Goal: Information Seeking & Learning: Learn about a topic

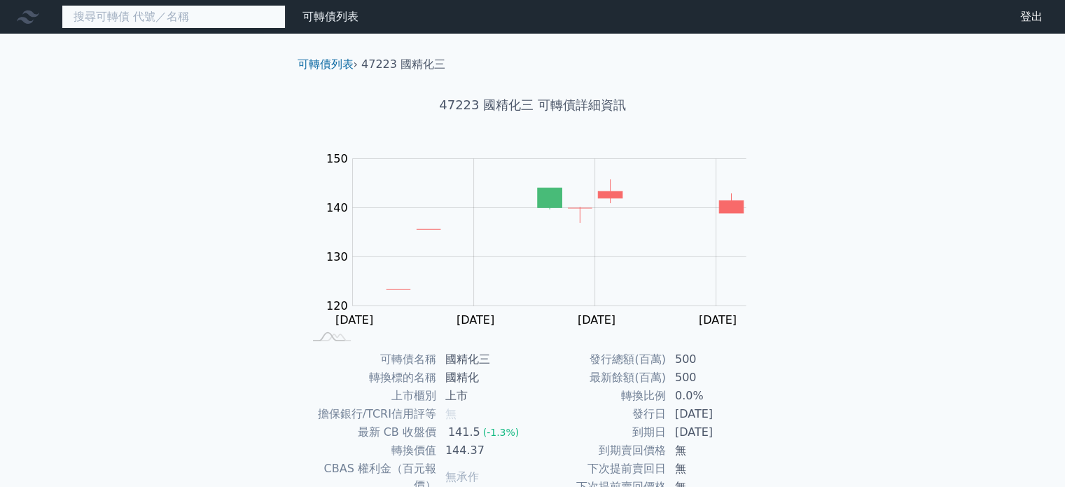
click at [227, 19] on input at bounding box center [174, 17] width 224 height 24
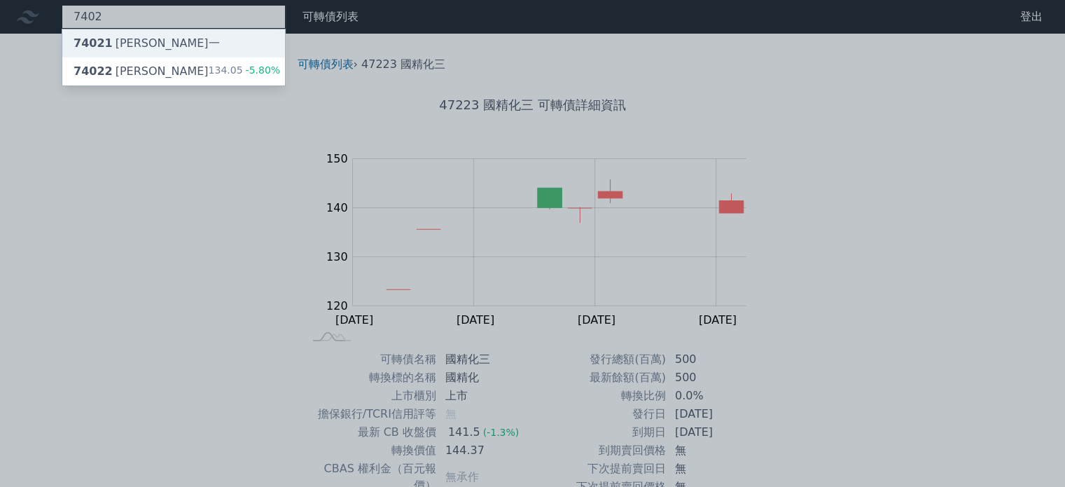
type input "7402"
click at [130, 40] on div "74021 [PERSON_NAME]一" at bounding box center [147, 43] width 146 height 17
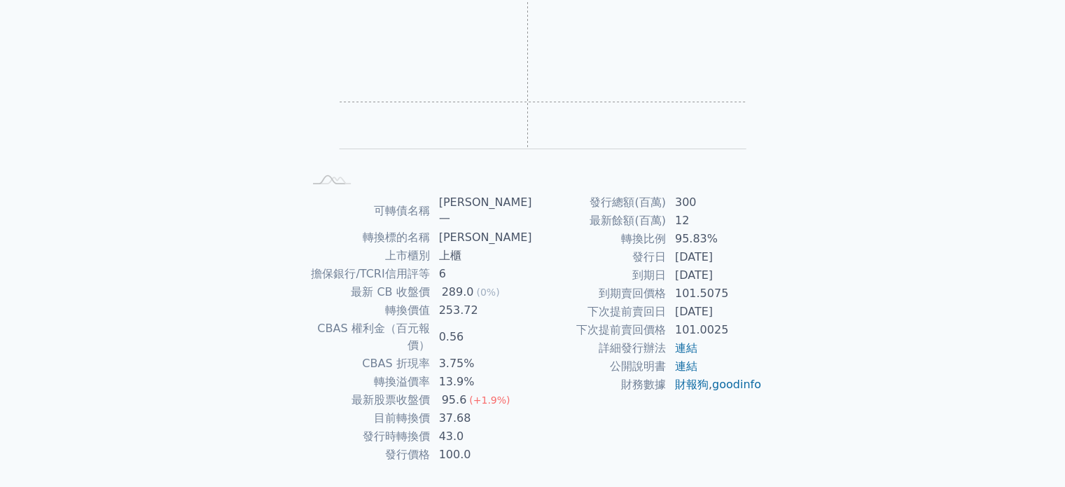
scroll to position [162, 0]
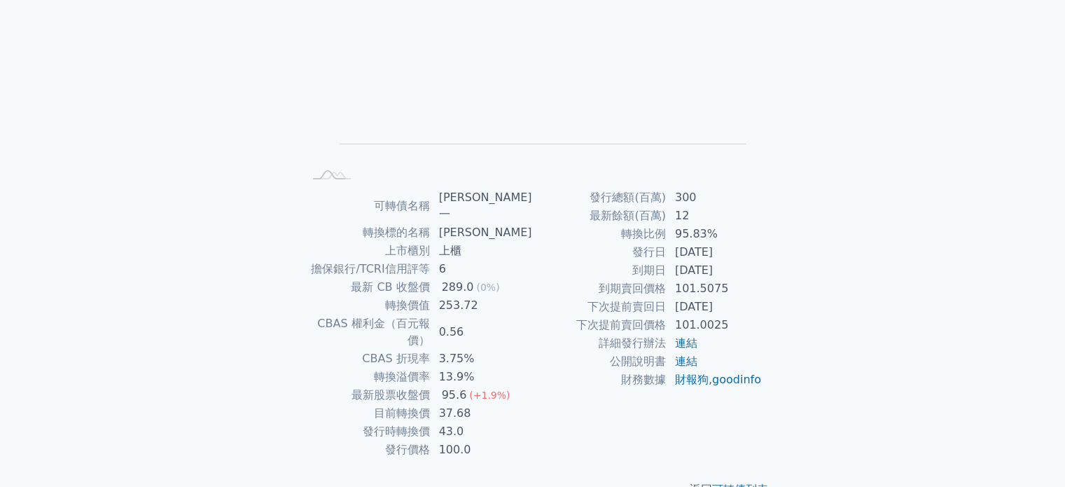
drag, startPoint x: 738, startPoint y: 271, endPoint x: 676, endPoint y: 275, distance: 62.4
click at [676, 275] on td "[DATE]" at bounding box center [715, 270] width 96 height 18
drag, startPoint x: 713, startPoint y: 235, endPoint x: 675, endPoint y: 240, distance: 38.9
click at [675, 240] on td "95.83%" at bounding box center [715, 234] width 96 height 18
drag, startPoint x: 448, startPoint y: 379, endPoint x: 485, endPoint y: 379, distance: 37.8
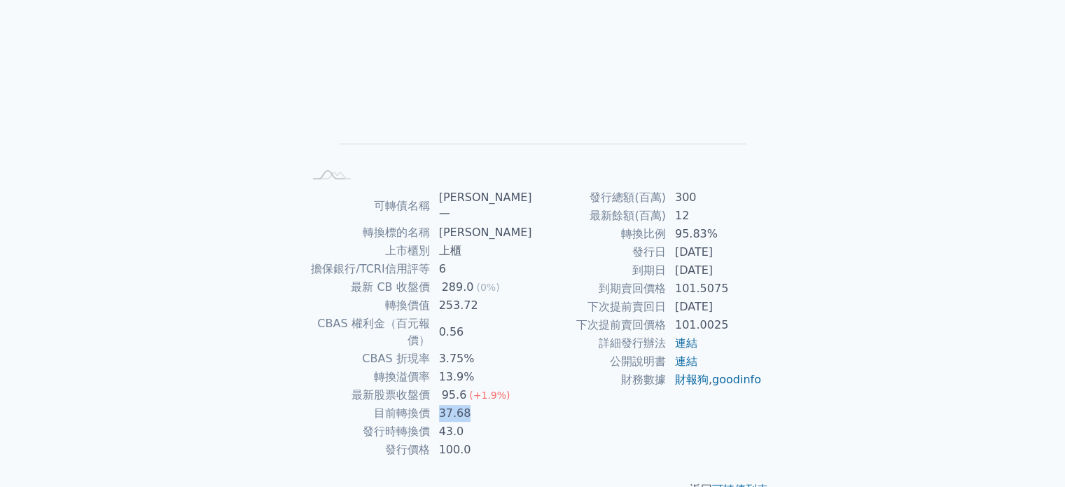
click at [485, 404] on td "37.68" at bounding box center [482, 413] width 102 height 18
click at [476, 422] on td "43.0" at bounding box center [482, 431] width 102 height 18
drag, startPoint x: 448, startPoint y: 399, endPoint x: 476, endPoint y: 399, distance: 28.7
click at [476, 422] on td "43.0" at bounding box center [482, 431] width 102 height 18
click at [462, 404] on td "37.68" at bounding box center [482, 413] width 102 height 18
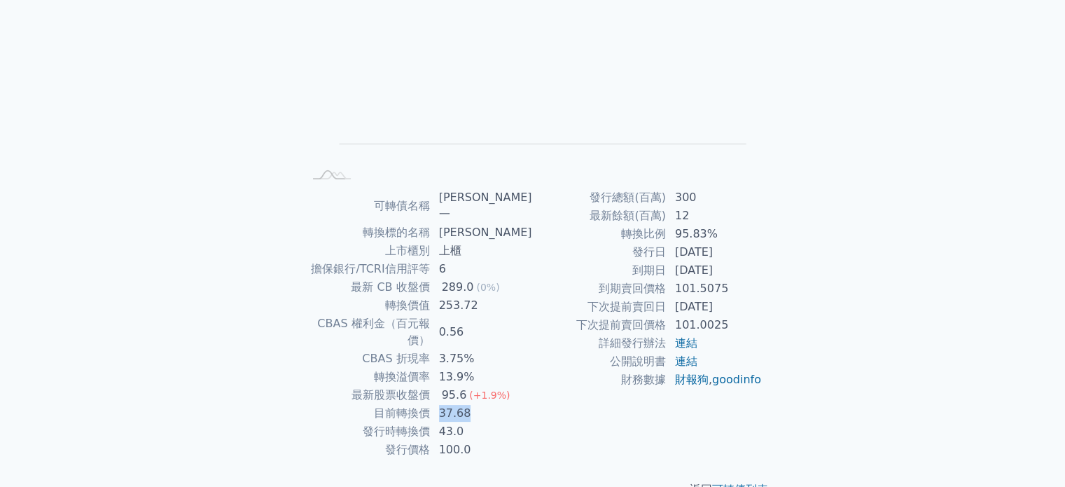
drag, startPoint x: 442, startPoint y: 380, endPoint x: 489, endPoint y: 382, distance: 47.0
click at [489, 404] on td "37.68" at bounding box center [482, 413] width 102 height 18
click at [485, 368] on td "13.9%" at bounding box center [482, 377] width 102 height 18
drag, startPoint x: 448, startPoint y: 361, endPoint x: 506, endPoint y: 361, distance: 57.4
click at [474, 386] on td "95.6 (+1.9%)" at bounding box center [482, 395] width 102 height 18
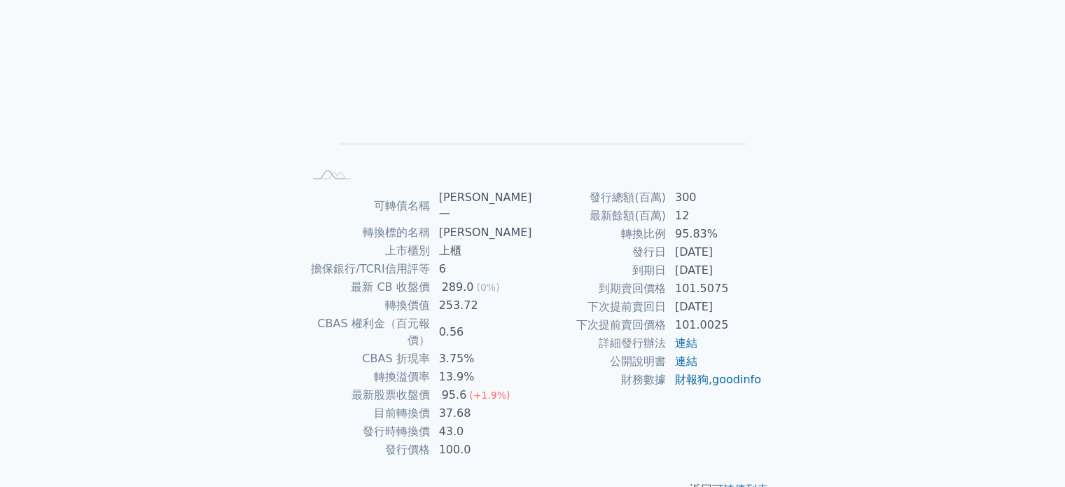
click at [524, 386] on td "95.6 (+1.9%)" at bounding box center [482, 395] width 102 height 18
drag, startPoint x: 679, startPoint y: 268, endPoint x: 751, endPoint y: 275, distance: 71.7
click at [751, 275] on td "[DATE]" at bounding box center [715, 270] width 96 height 18
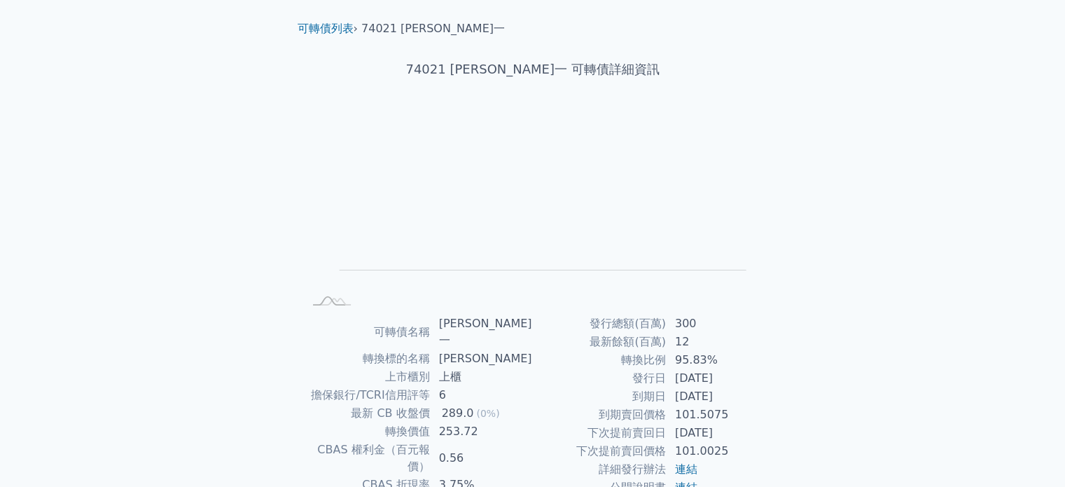
scroll to position [0, 0]
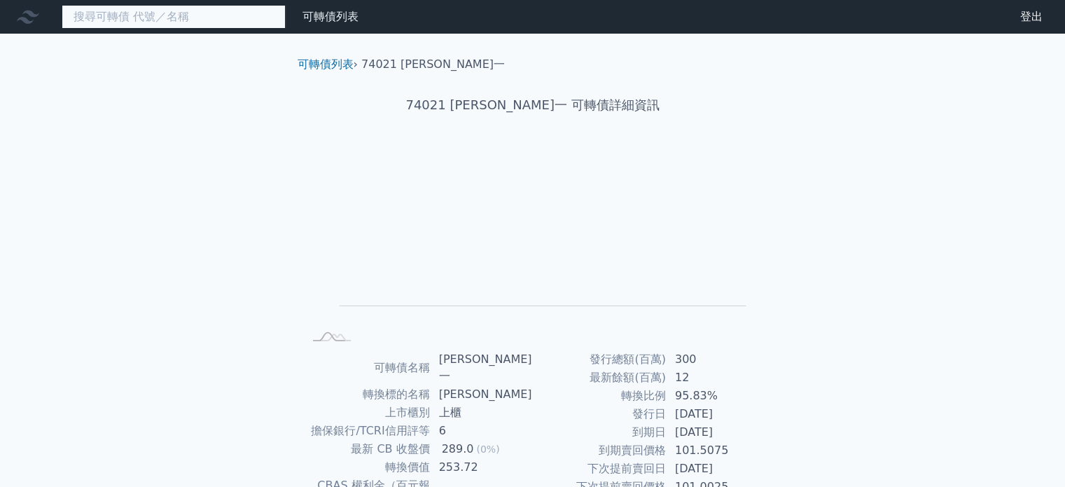
click at [177, 15] on input at bounding box center [174, 17] width 224 height 24
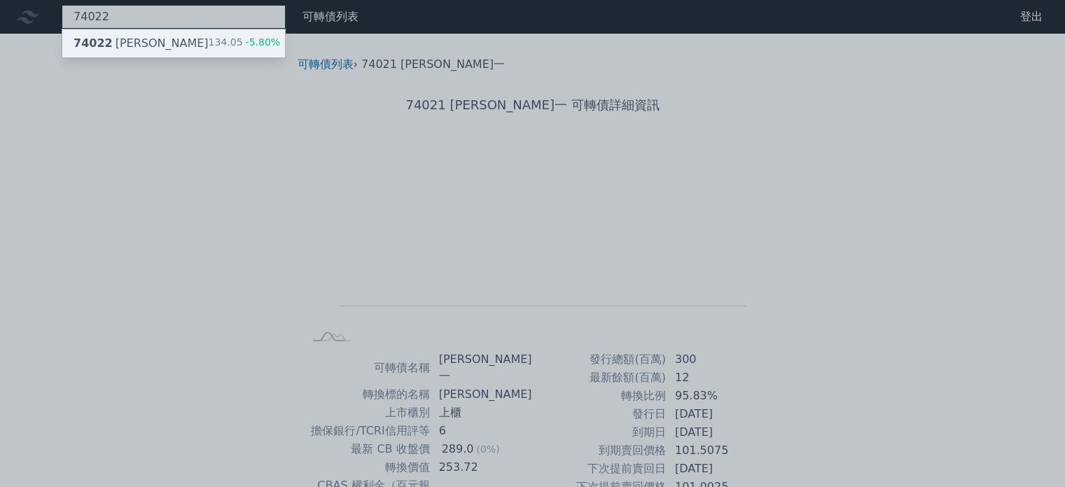
type input "74022"
click at [189, 42] on div "74022 [PERSON_NAME]二 134.05 -5.80%" at bounding box center [173, 43] width 223 height 28
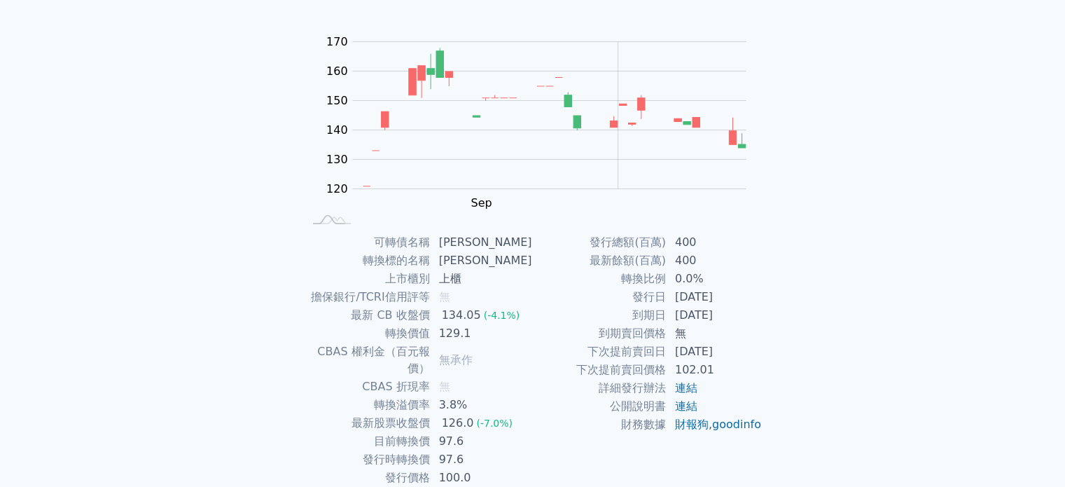
scroll to position [162, 0]
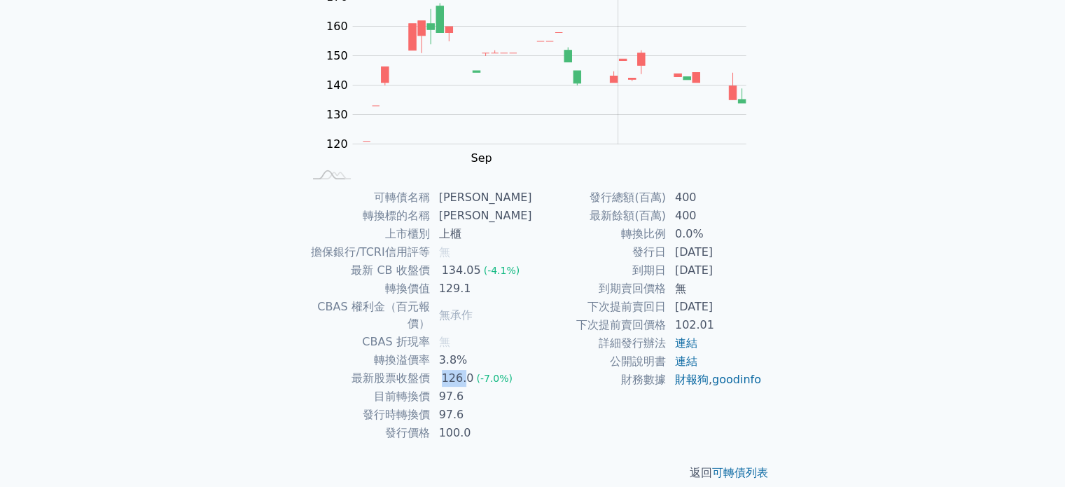
drag, startPoint x: 448, startPoint y: 361, endPoint x: 472, endPoint y: 361, distance: 23.8
click at [472, 370] on div "126.0" at bounding box center [458, 378] width 38 height 17
click at [474, 288] on td "129.1" at bounding box center [482, 289] width 102 height 18
drag, startPoint x: 446, startPoint y: 288, endPoint x: 490, endPoint y: 291, distance: 45.0
click at [474, 291] on td "129.1" at bounding box center [482, 289] width 102 height 18
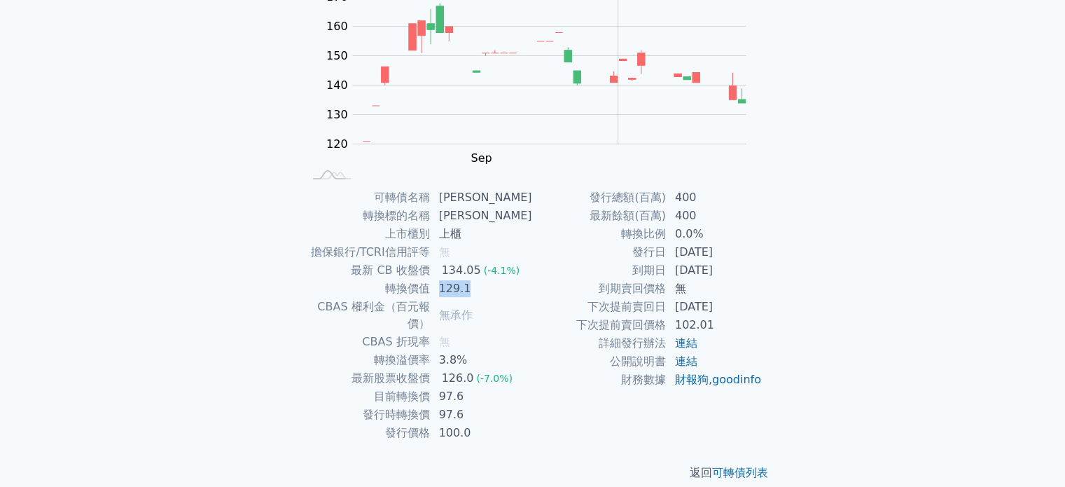
click at [490, 291] on td "129.1" at bounding box center [482, 289] width 102 height 18
click at [467, 272] on div "134.05" at bounding box center [461, 270] width 45 height 17
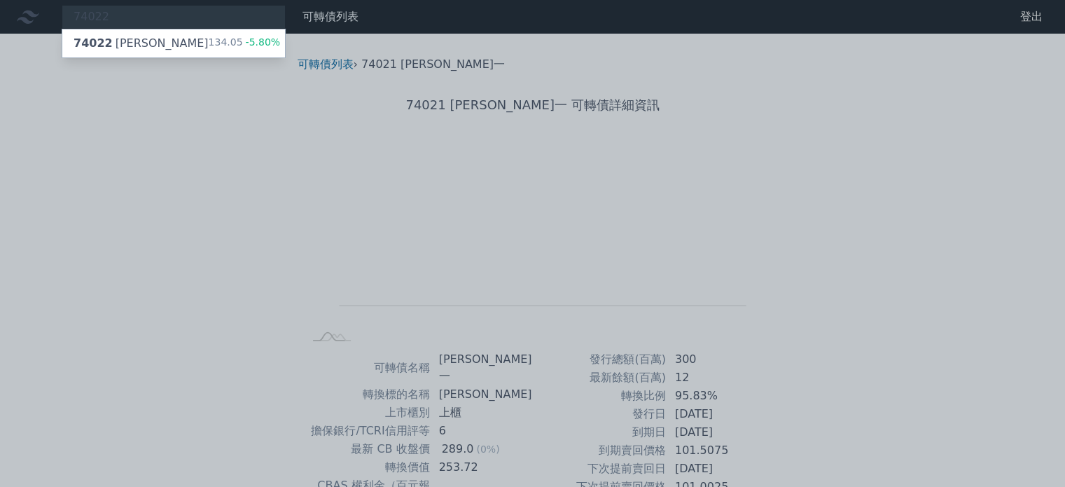
click at [158, 18] on div at bounding box center [532, 243] width 1065 height 487
click at [158, 18] on div "74022 74022 [PERSON_NAME]二 134.05 -5.80%" at bounding box center [174, 17] width 224 height 24
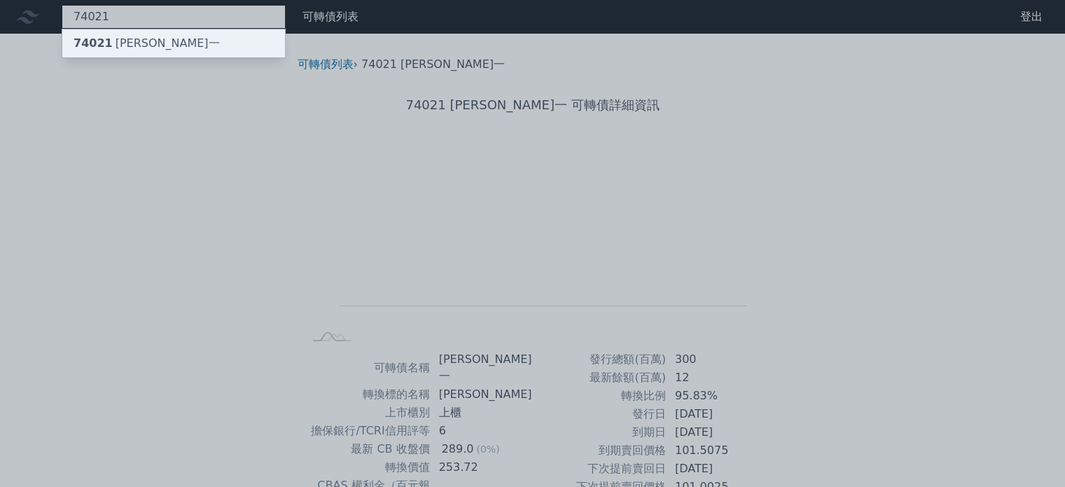
type input "74021"
click at [163, 46] on div "74021 [PERSON_NAME]一" at bounding box center [173, 43] width 223 height 28
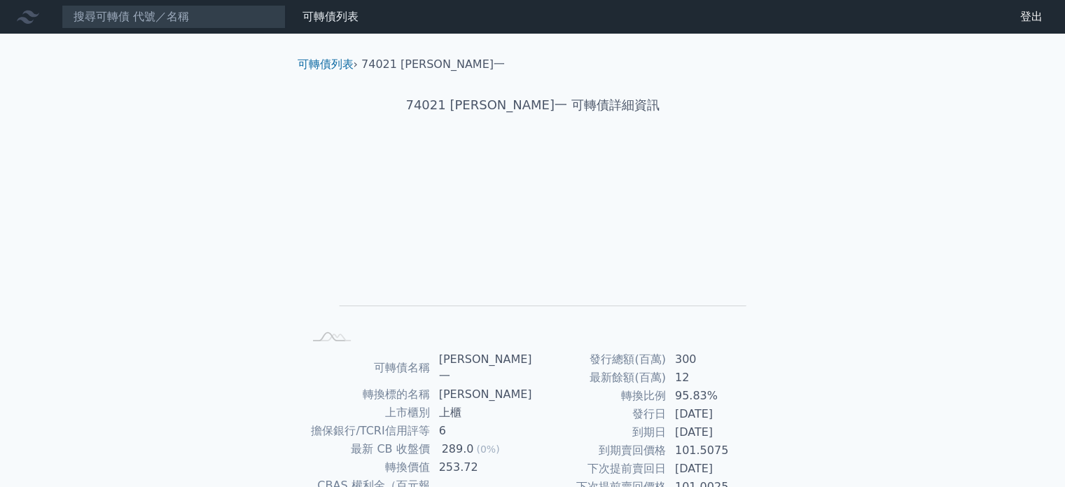
click at [695, 361] on td "300" at bounding box center [715, 359] width 96 height 18
click at [170, 18] on input at bounding box center [174, 17] width 224 height 24
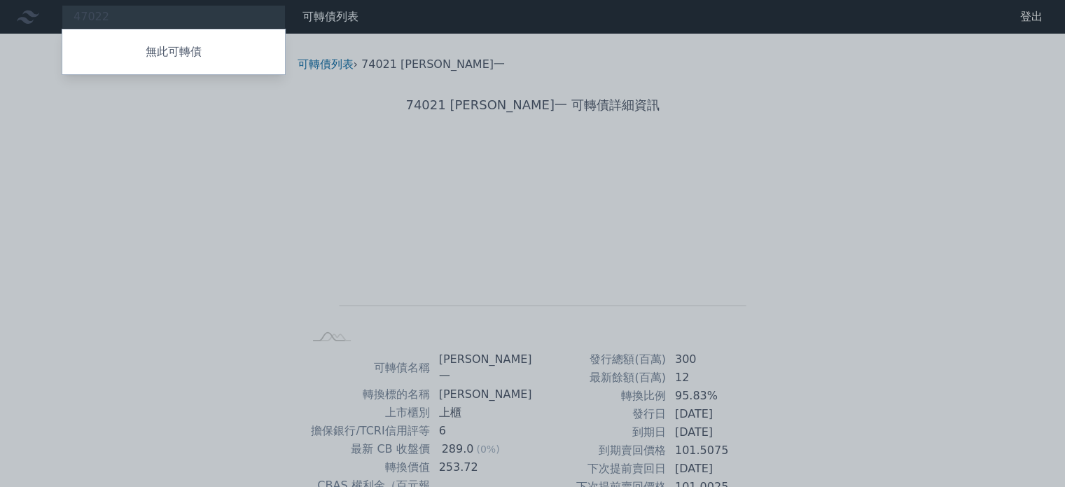
drag, startPoint x: 87, startPoint y: 15, endPoint x: 87, endPoint y: 24, distance: 8.4
click at [87, 16] on div at bounding box center [532, 243] width 1065 height 487
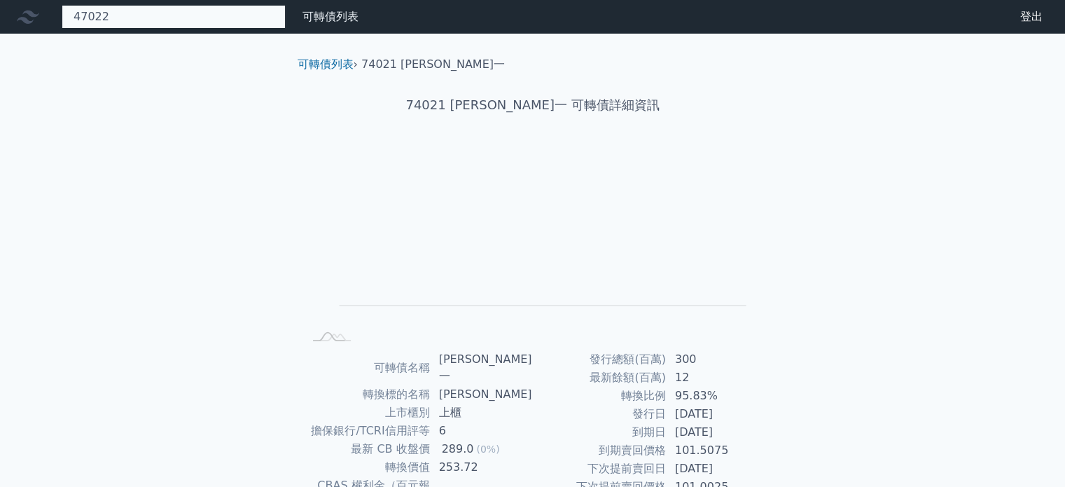
click at [87, 15] on div "47022 無此可轉債" at bounding box center [174, 17] width 224 height 24
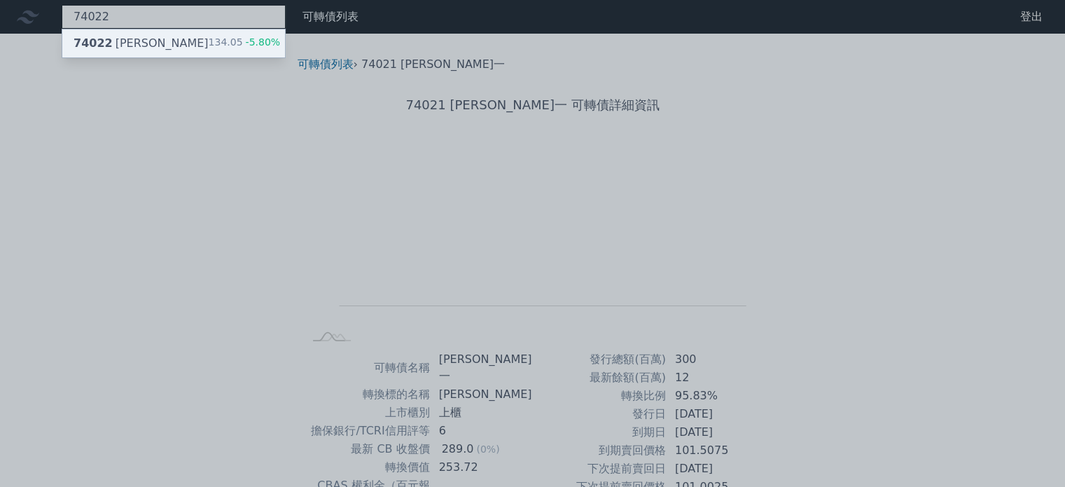
type input "74022"
click at [109, 53] on div "74022 [PERSON_NAME]二 134.05 -5.80%" at bounding box center [173, 43] width 223 height 28
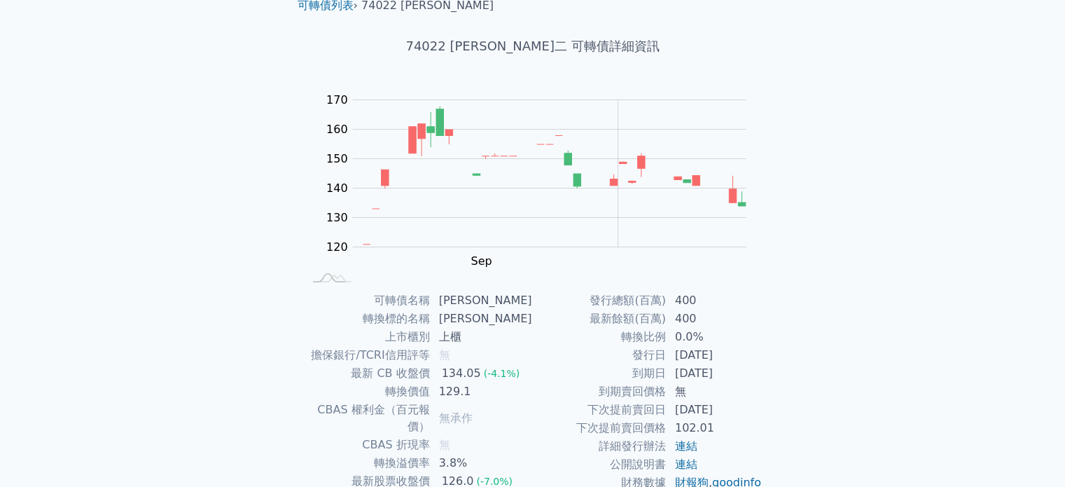
scroll to position [162, 0]
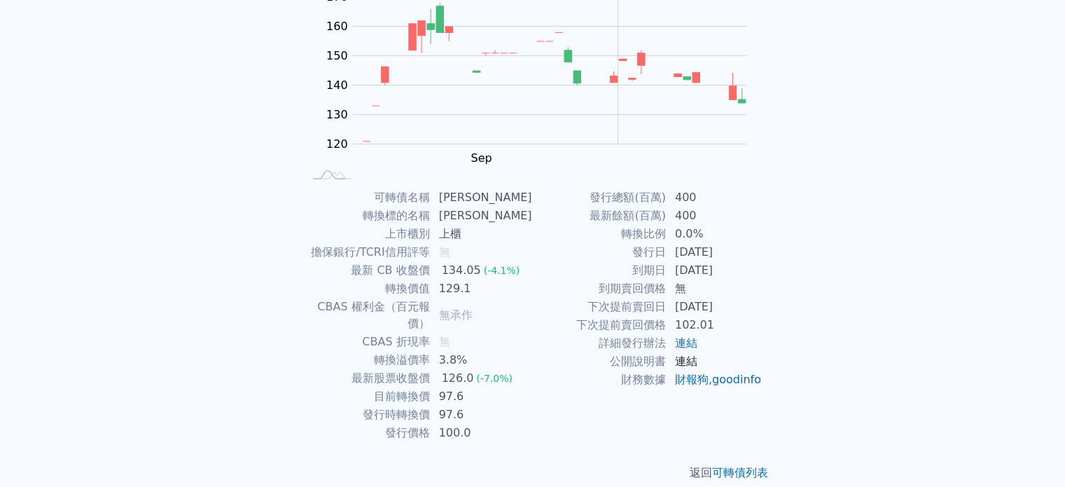
click at [689, 363] on link "連結" at bounding box center [686, 360] width 22 height 13
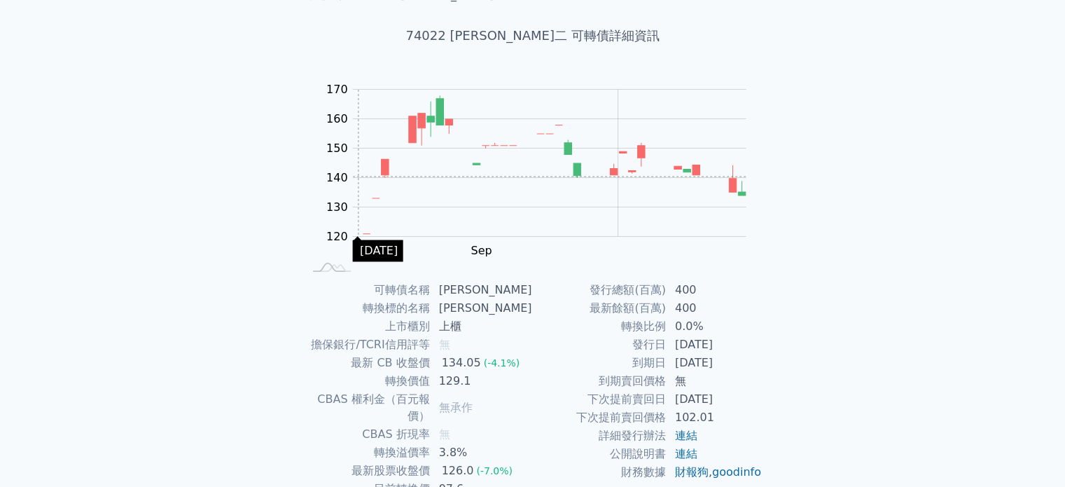
scroll to position [0, 0]
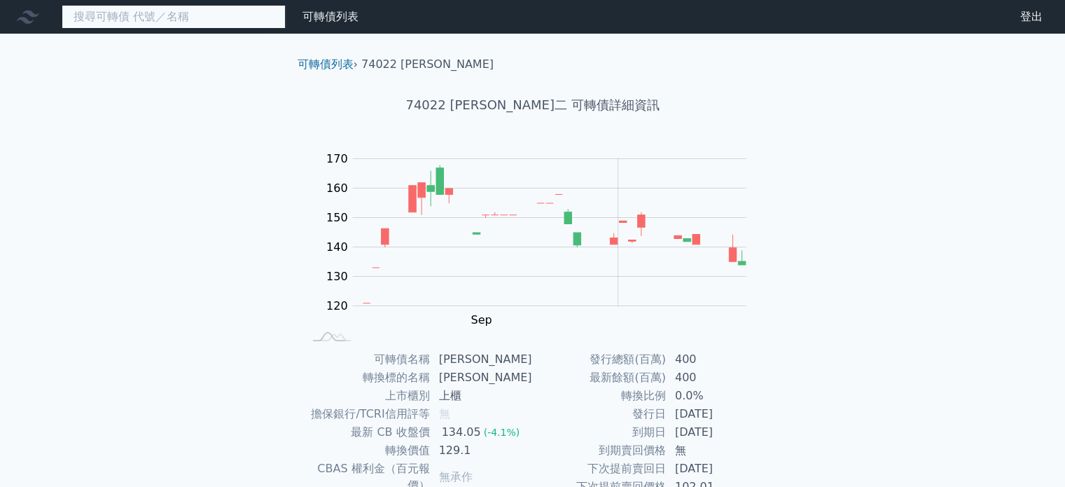
click at [165, 16] on input at bounding box center [174, 17] width 224 height 24
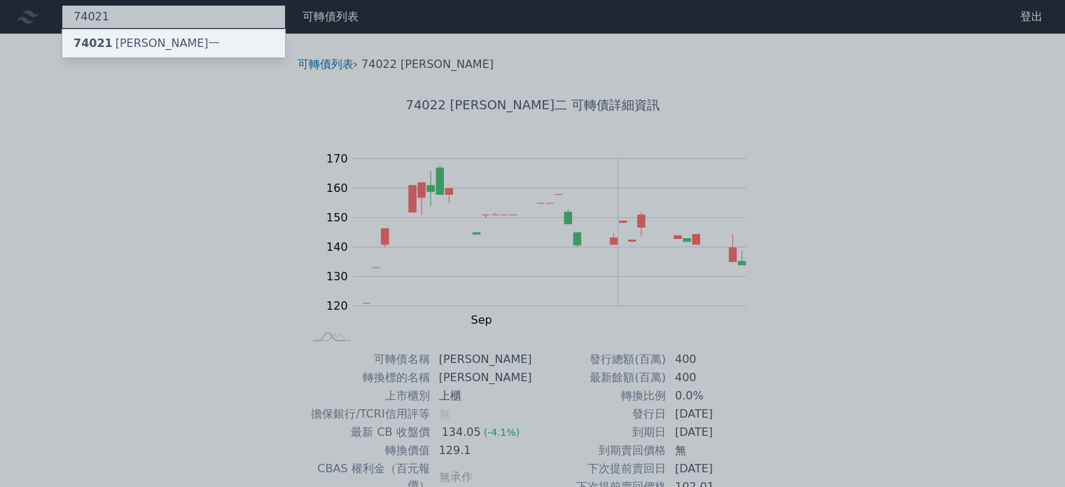
type input "74021"
click at [141, 50] on div "74021 [PERSON_NAME]一" at bounding box center [147, 43] width 146 height 17
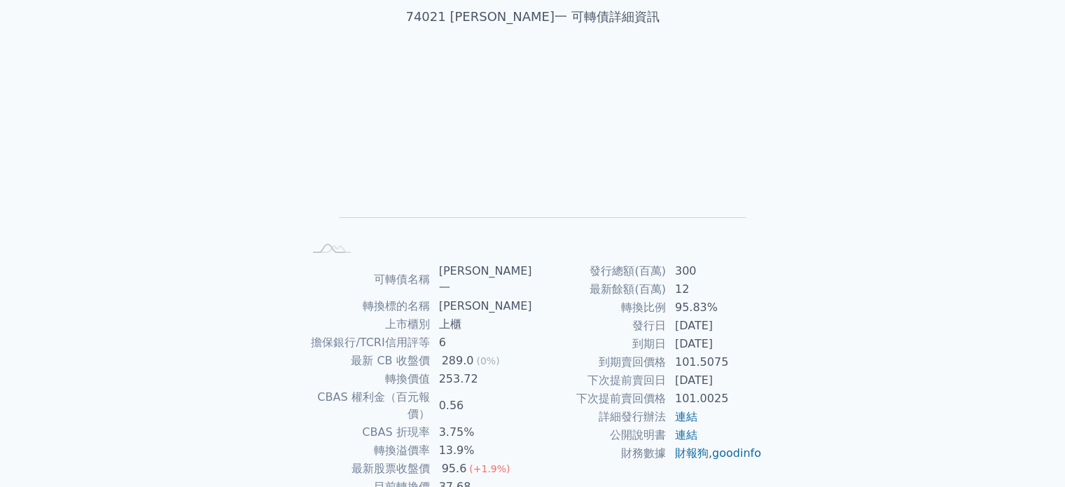
scroll to position [162, 0]
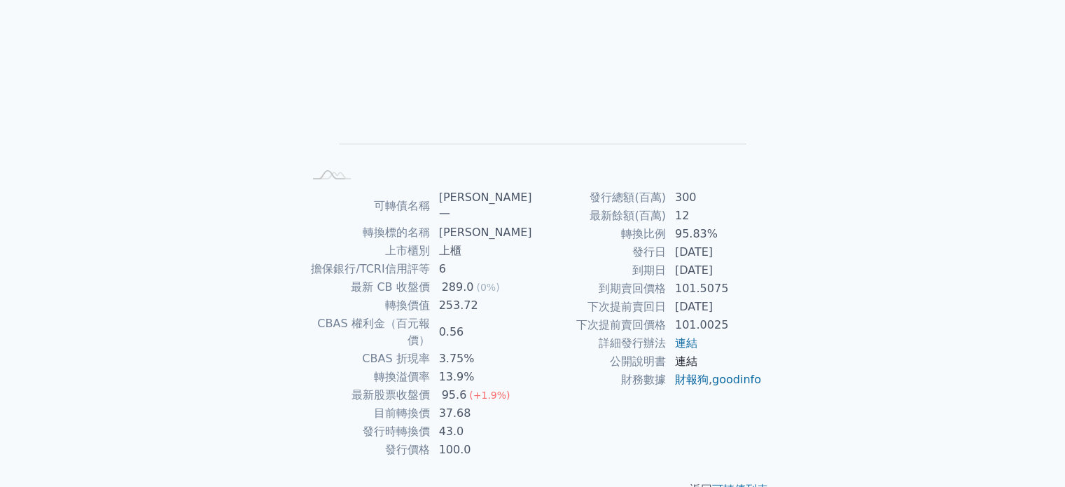
click at [680, 361] on link "連結" at bounding box center [686, 360] width 22 height 13
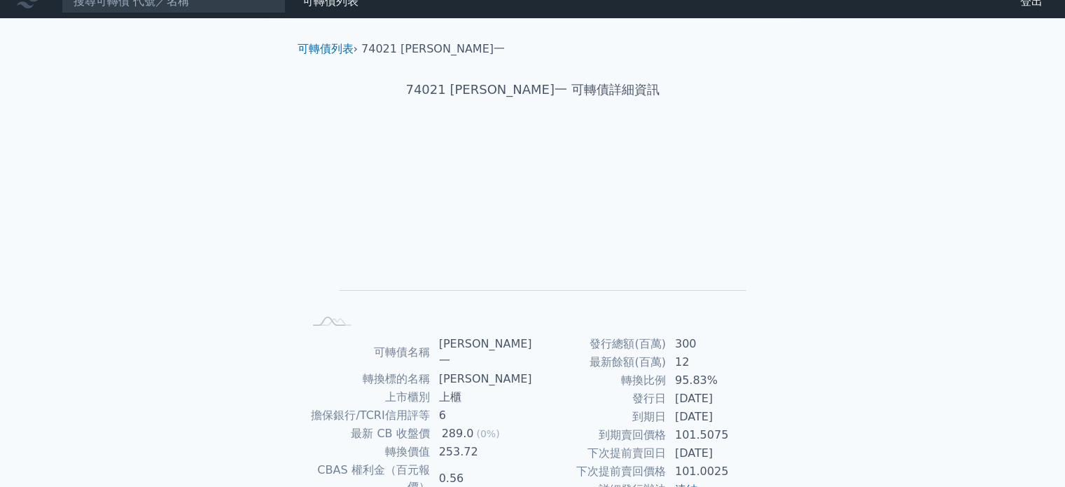
scroll to position [0, 0]
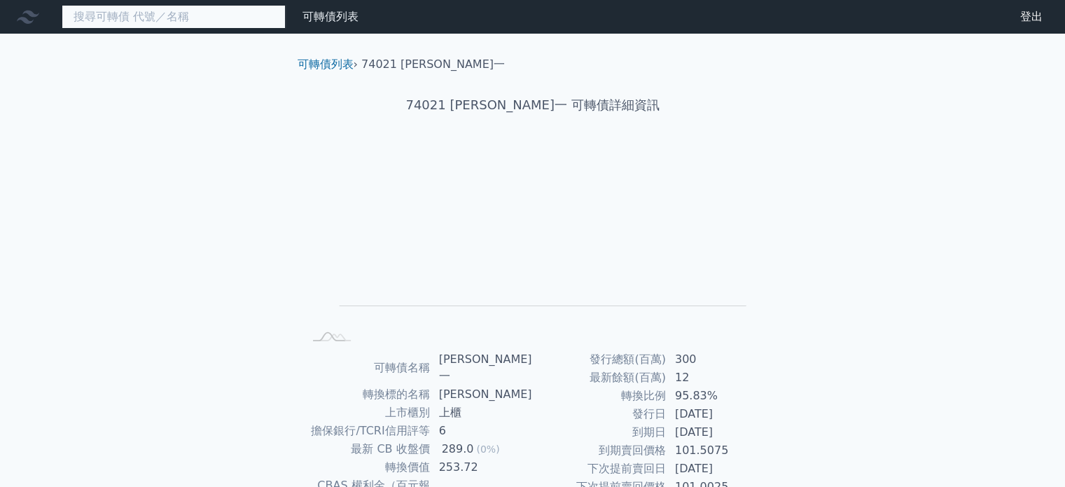
click at [190, 16] on input at bounding box center [174, 17] width 224 height 24
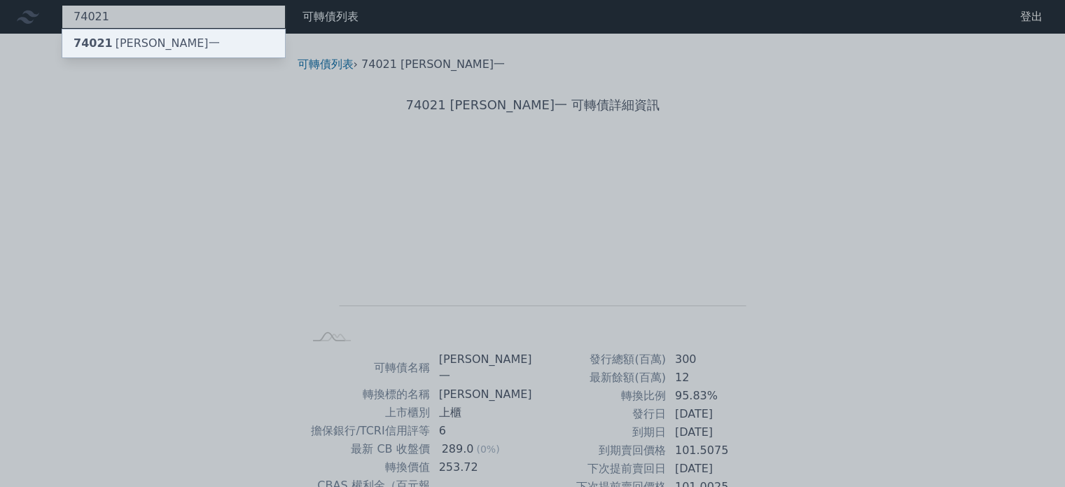
type input "74021"
click at [172, 50] on div "74021 [PERSON_NAME]一" at bounding box center [173, 43] width 223 height 28
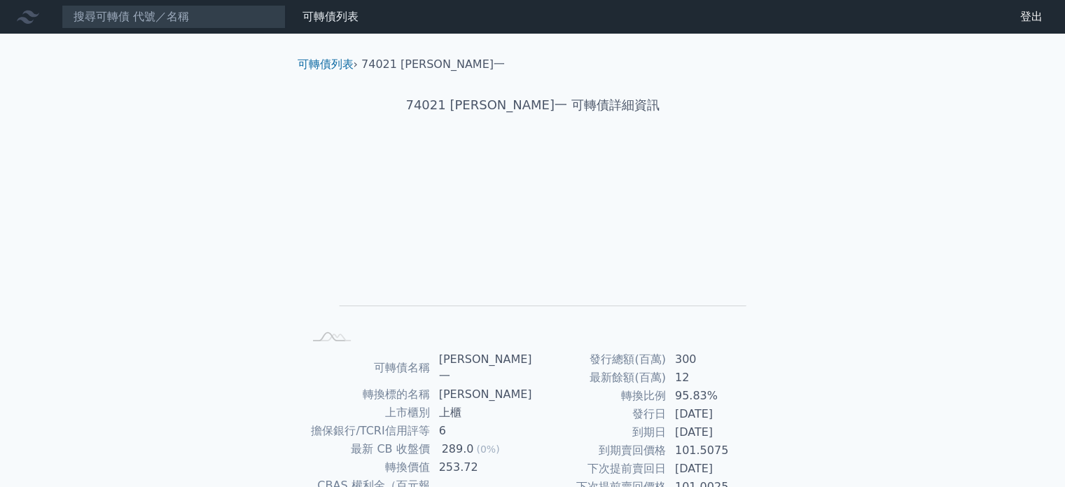
scroll to position [162, 0]
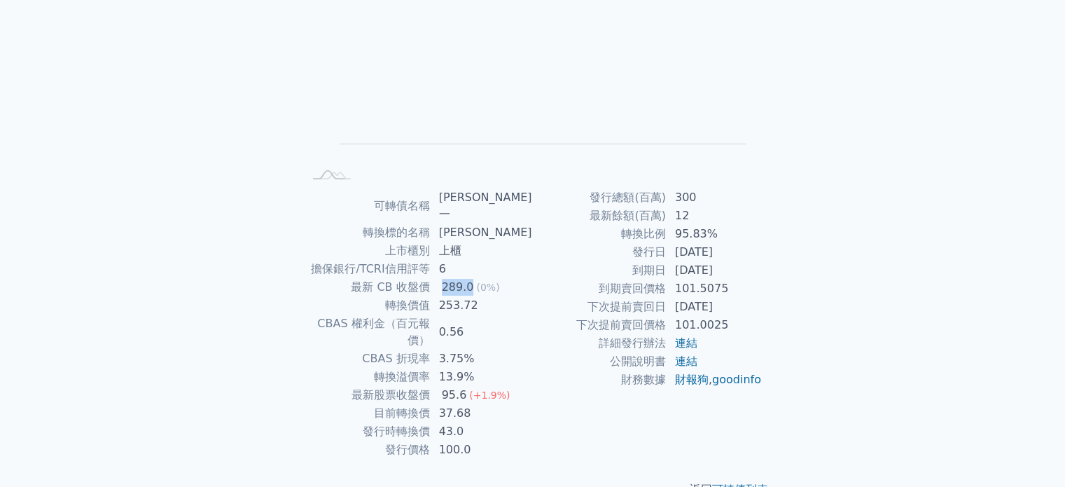
drag, startPoint x: 449, startPoint y: 271, endPoint x: 474, endPoint y: 274, distance: 24.7
click at [474, 279] on div "289.0" at bounding box center [458, 287] width 38 height 17
click at [451, 279] on div "289.0" at bounding box center [458, 287] width 38 height 17
drag, startPoint x: 449, startPoint y: 270, endPoint x: 467, endPoint y: 271, distance: 17.5
click at [467, 279] on div "289.0" at bounding box center [458, 287] width 38 height 17
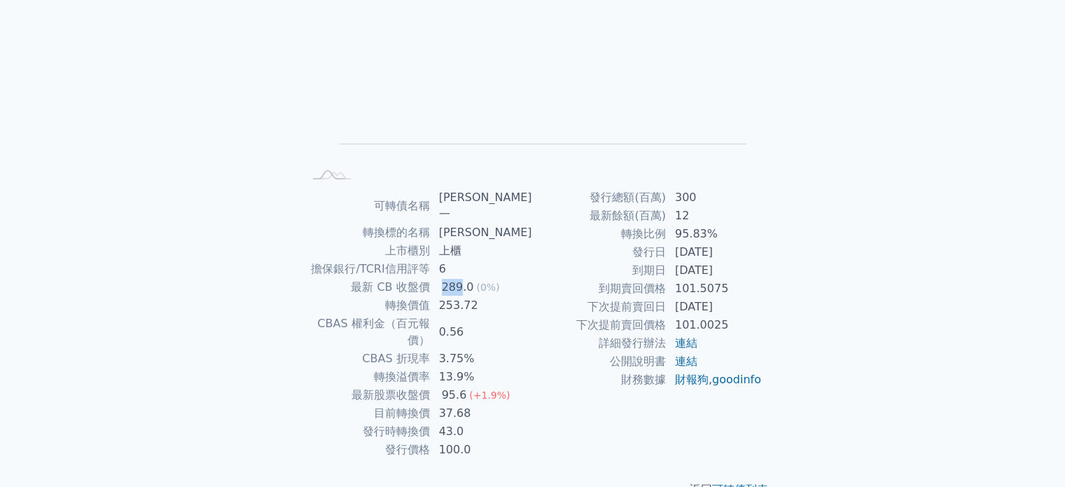
drag, startPoint x: 675, startPoint y: 270, endPoint x: 746, endPoint y: 268, distance: 70.8
click at [746, 268] on td "[DATE]" at bounding box center [715, 270] width 96 height 18
click at [745, 270] on td "[DATE]" at bounding box center [715, 270] width 96 height 18
click at [519, 296] on td "253.72" at bounding box center [482, 305] width 102 height 18
click at [496, 152] on rect at bounding box center [533, 85] width 448 height 196
